Goal: Book appointment/travel/reservation

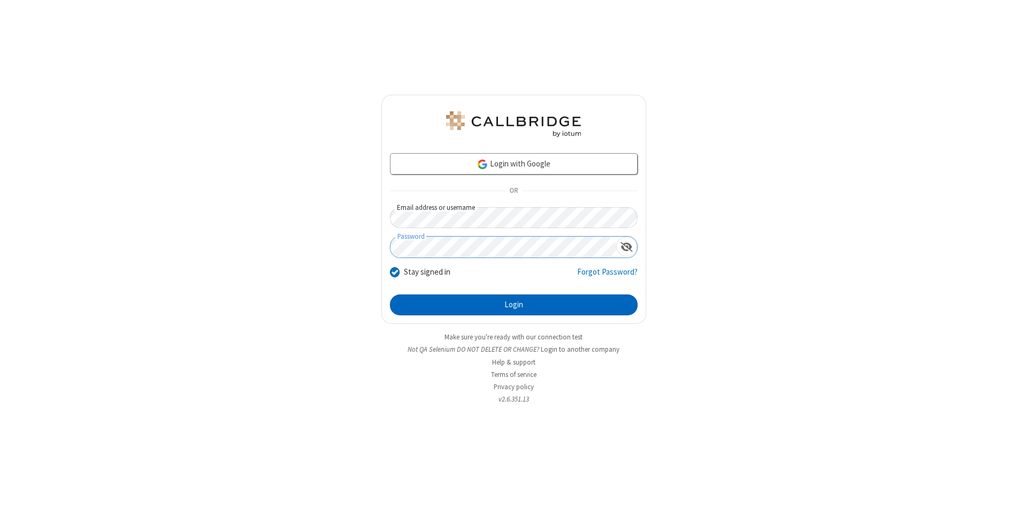
click at [514, 305] on button "Login" at bounding box center [514, 304] width 248 height 21
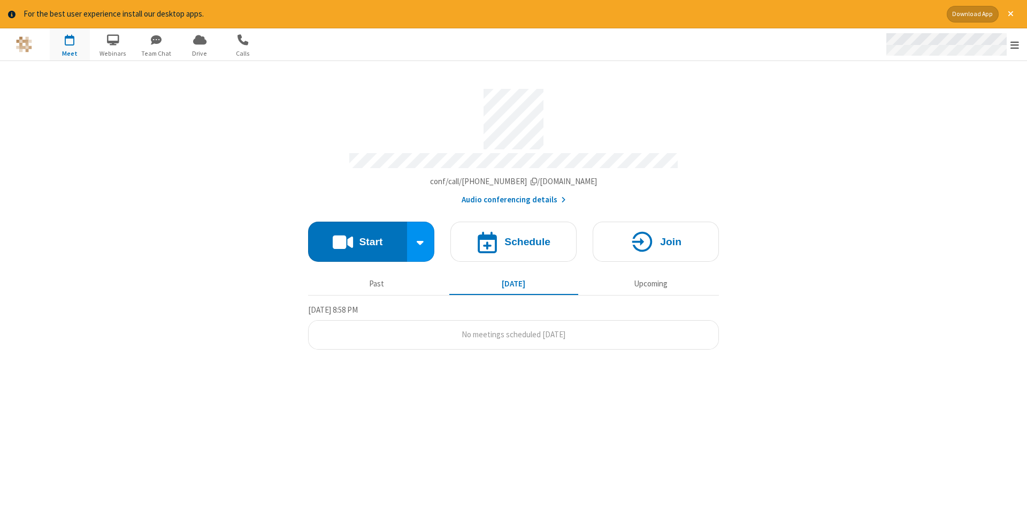
click at [1015, 45] on span "Open menu" at bounding box center [1015, 45] width 9 height 11
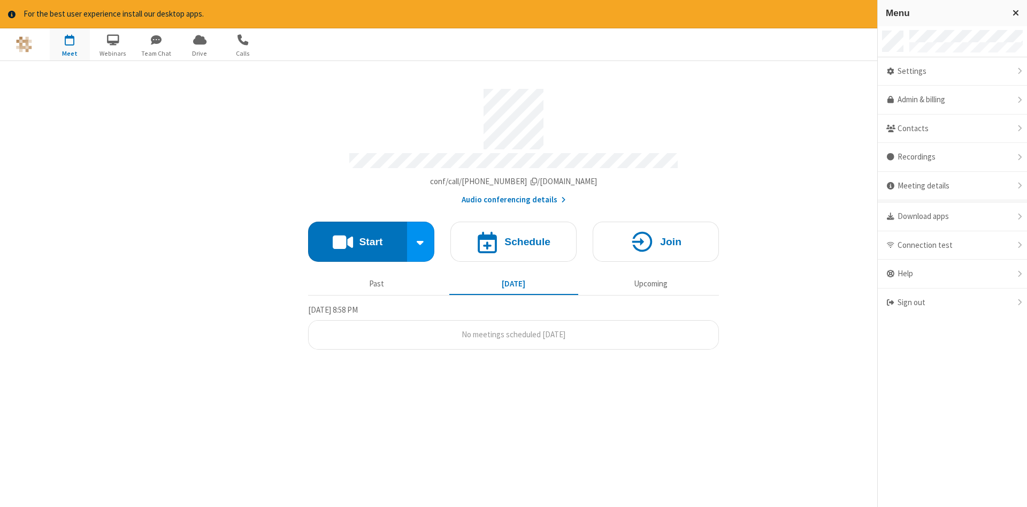
click at [70, 44] on span "button" at bounding box center [70, 39] width 40 height 18
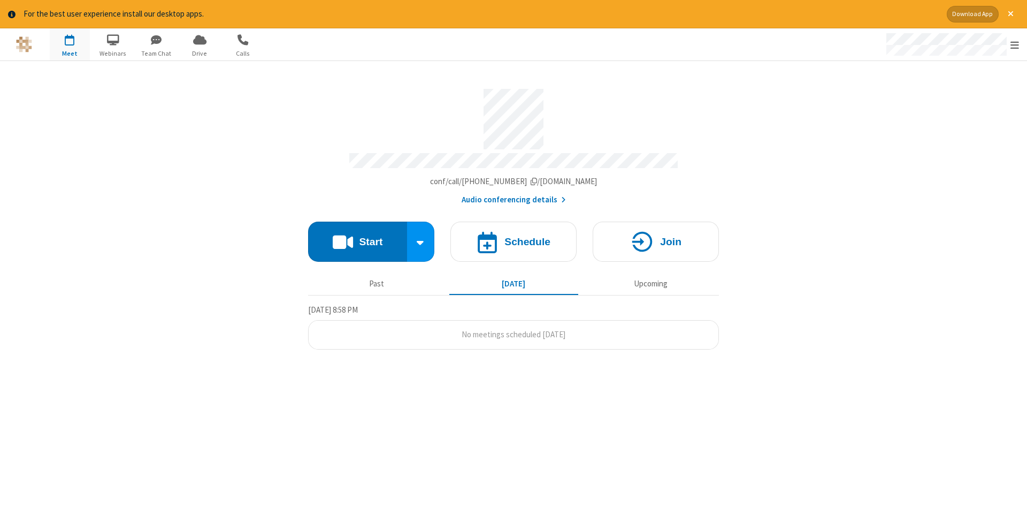
click at [70, 44] on span "button" at bounding box center [70, 39] width 40 height 18
click at [514, 238] on h4 "Schedule" at bounding box center [528, 241] width 46 height 10
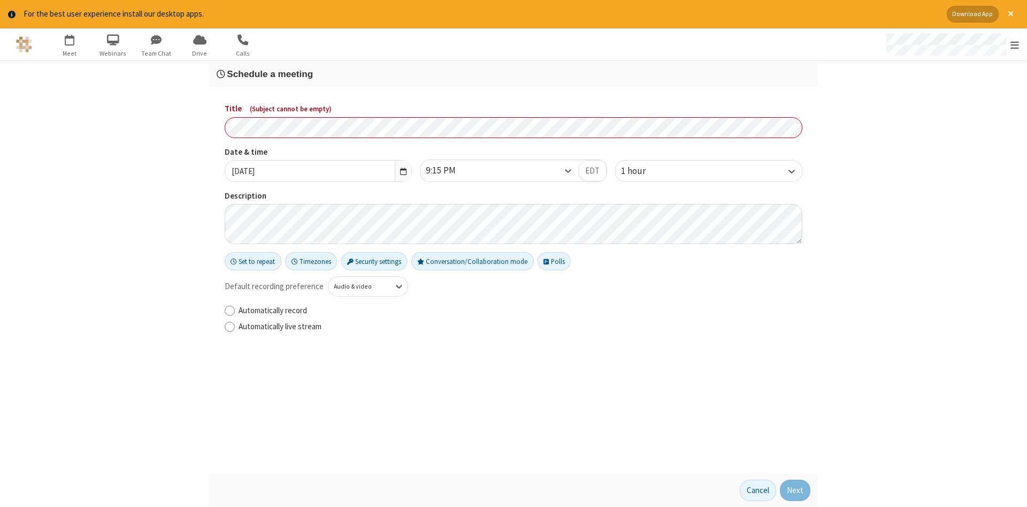
click at [514, 73] on h3 "Schedule a meeting" at bounding box center [514, 74] width 594 height 10
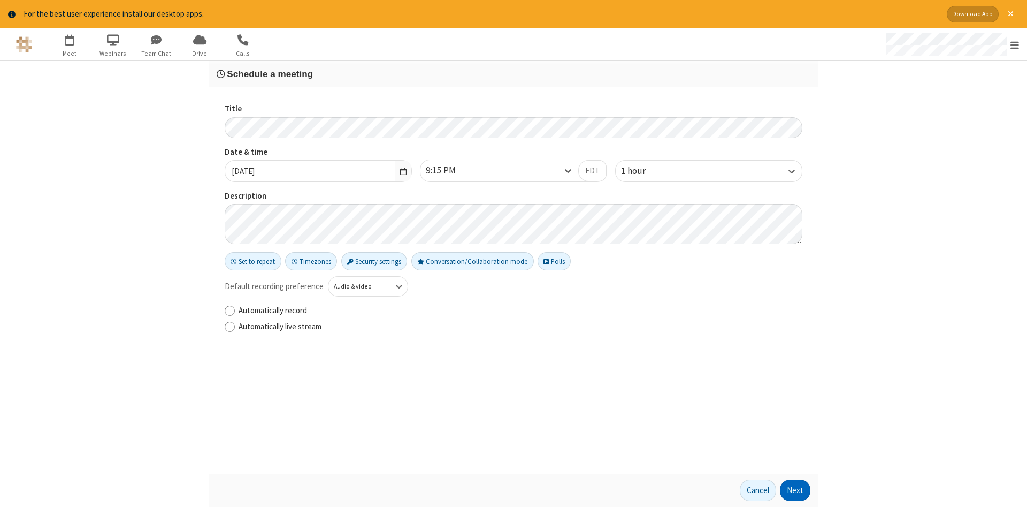
click at [796, 490] on button "Next" at bounding box center [795, 489] width 30 height 21
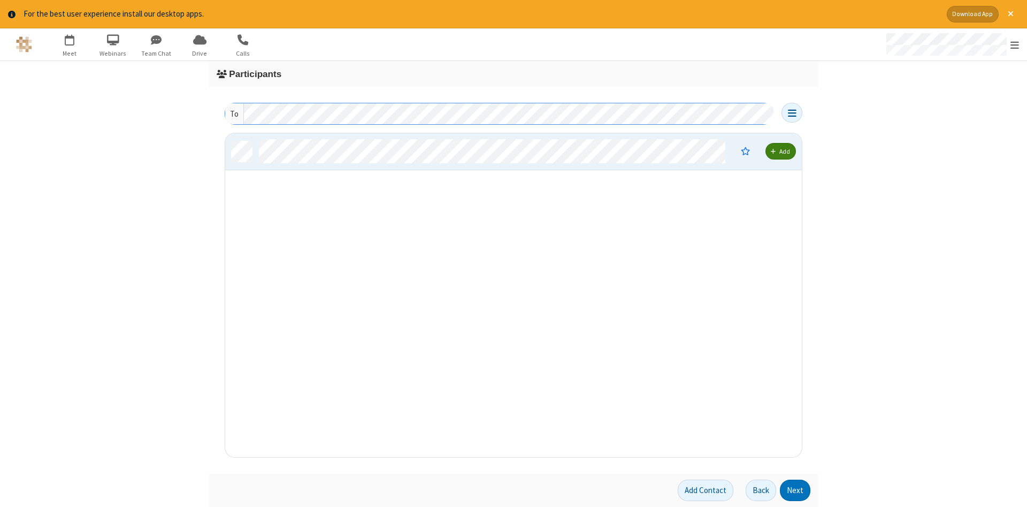
scroll to position [324, 577]
click at [796, 490] on button "Next" at bounding box center [795, 489] width 30 height 21
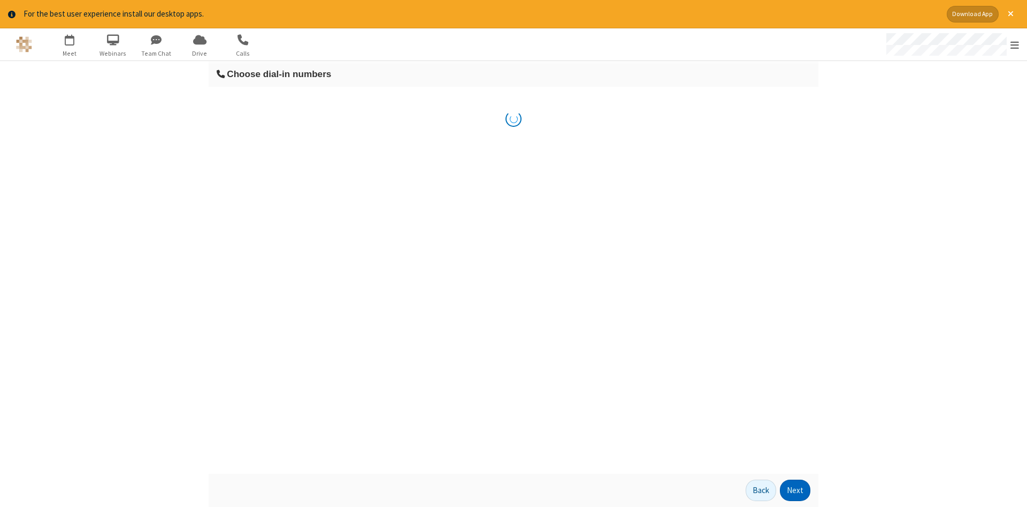
click at [796, 490] on button "Next" at bounding box center [795, 489] width 30 height 21
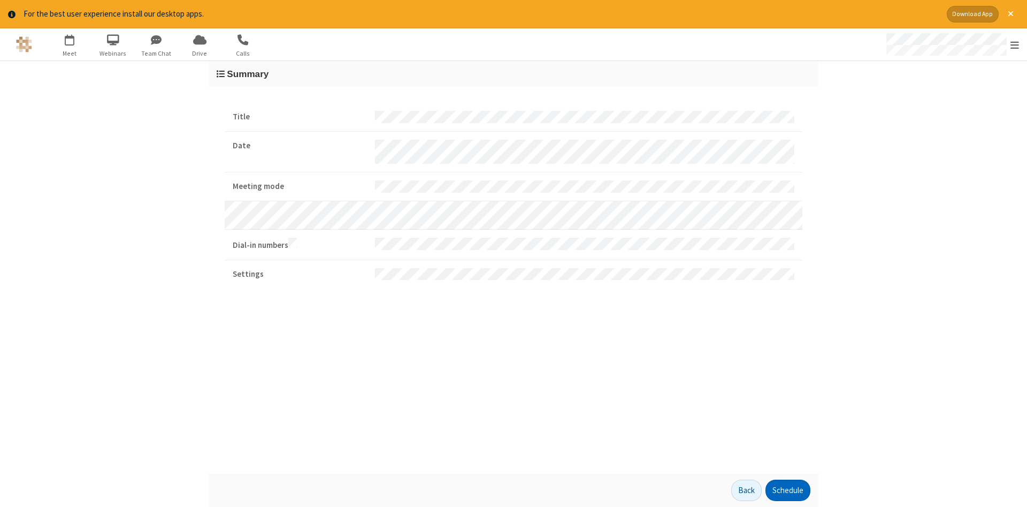
click at [788, 490] on button "Schedule" at bounding box center [788, 489] width 45 height 21
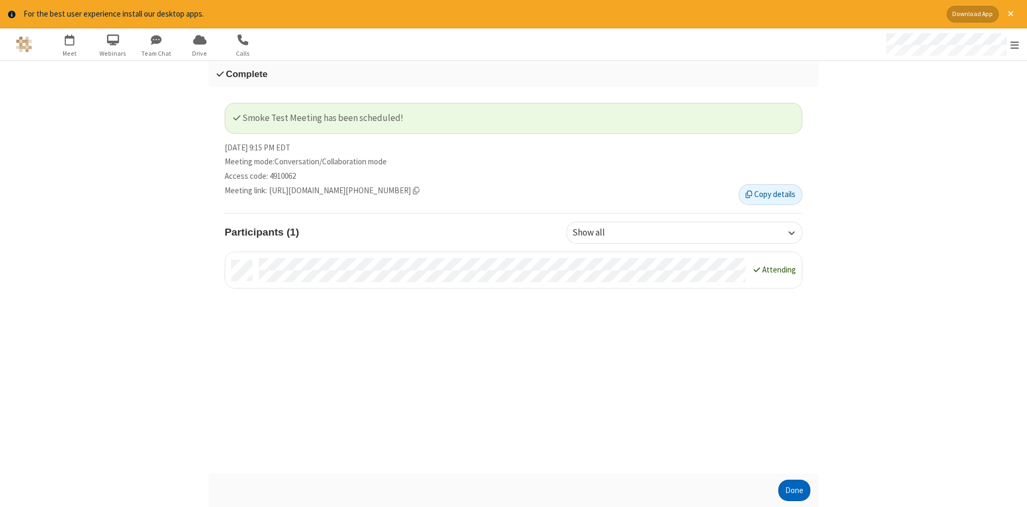
click at [795, 490] on button "Done" at bounding box center [795, 489] width 32 height 21
